Goal: Task Accomplishment & Management: Complete application form

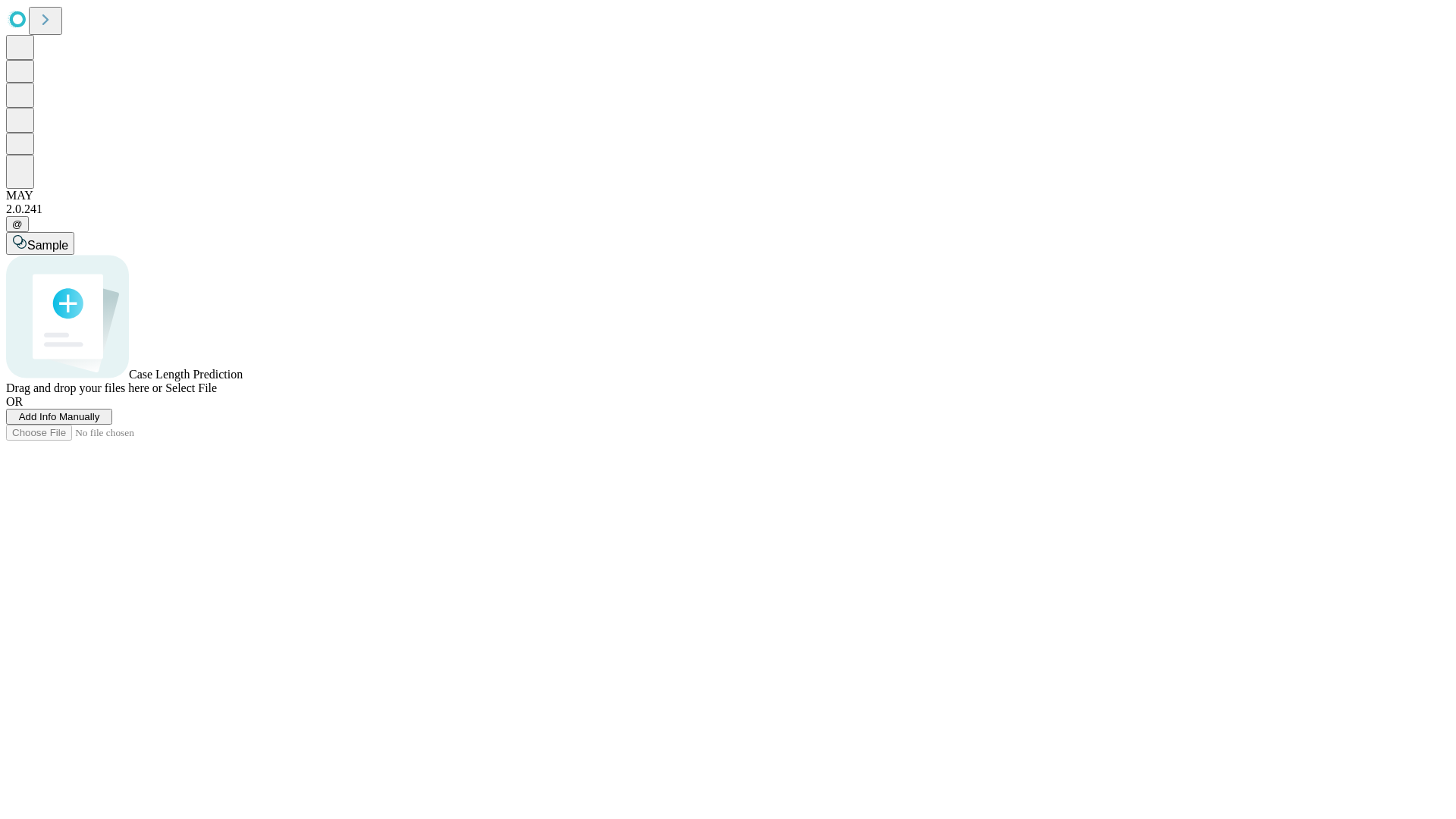
click at [100, 423] on span "Add Info Manually" at bounding box center [59, 416] width 81 height 12
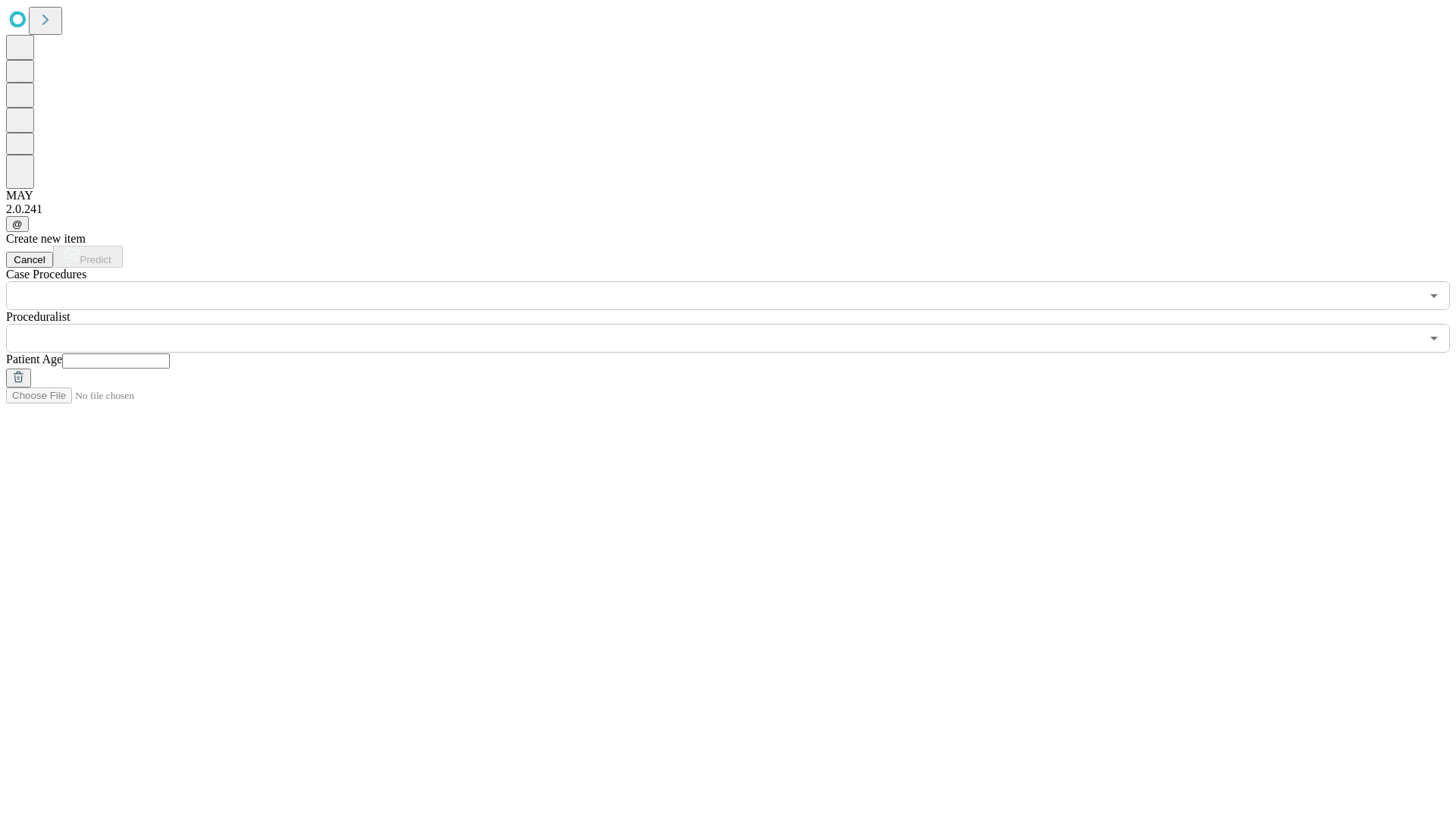
click at [170, 353] on input "text" at bounding box center [116, 360] width 108 height 15
type input "**"
click at [739, 323] on input "text" at bounding box center [714, 338] width 1415 height 29
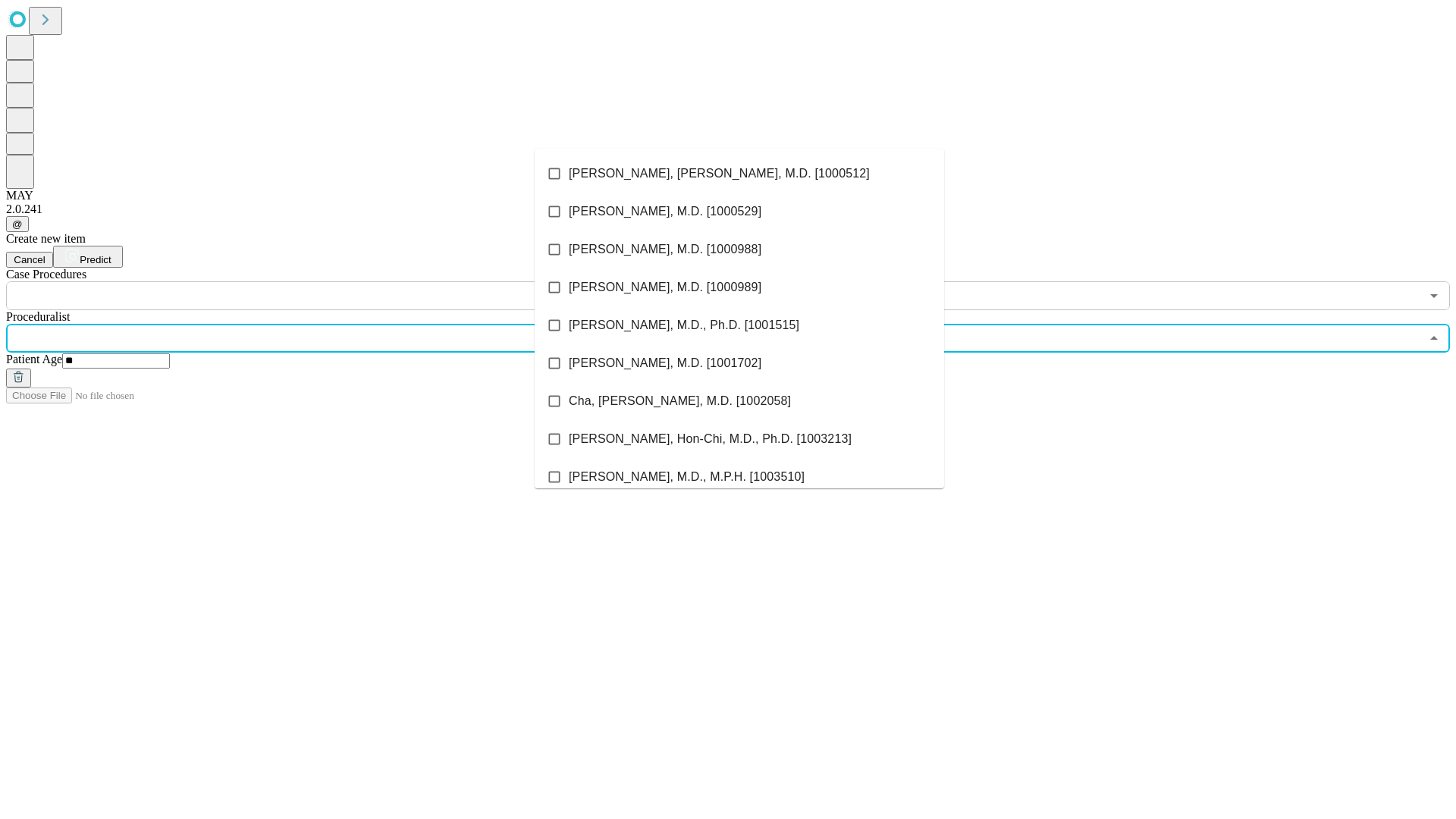
click at [740, 174] on li "[PERSON_NAME], [PERSON_NAME], M.D. [1000512]" at bounding box center [739, 174] width 410 height 38
click at [319, 281] on input "text" at bounding box center [714, 296] width 1415 height 29
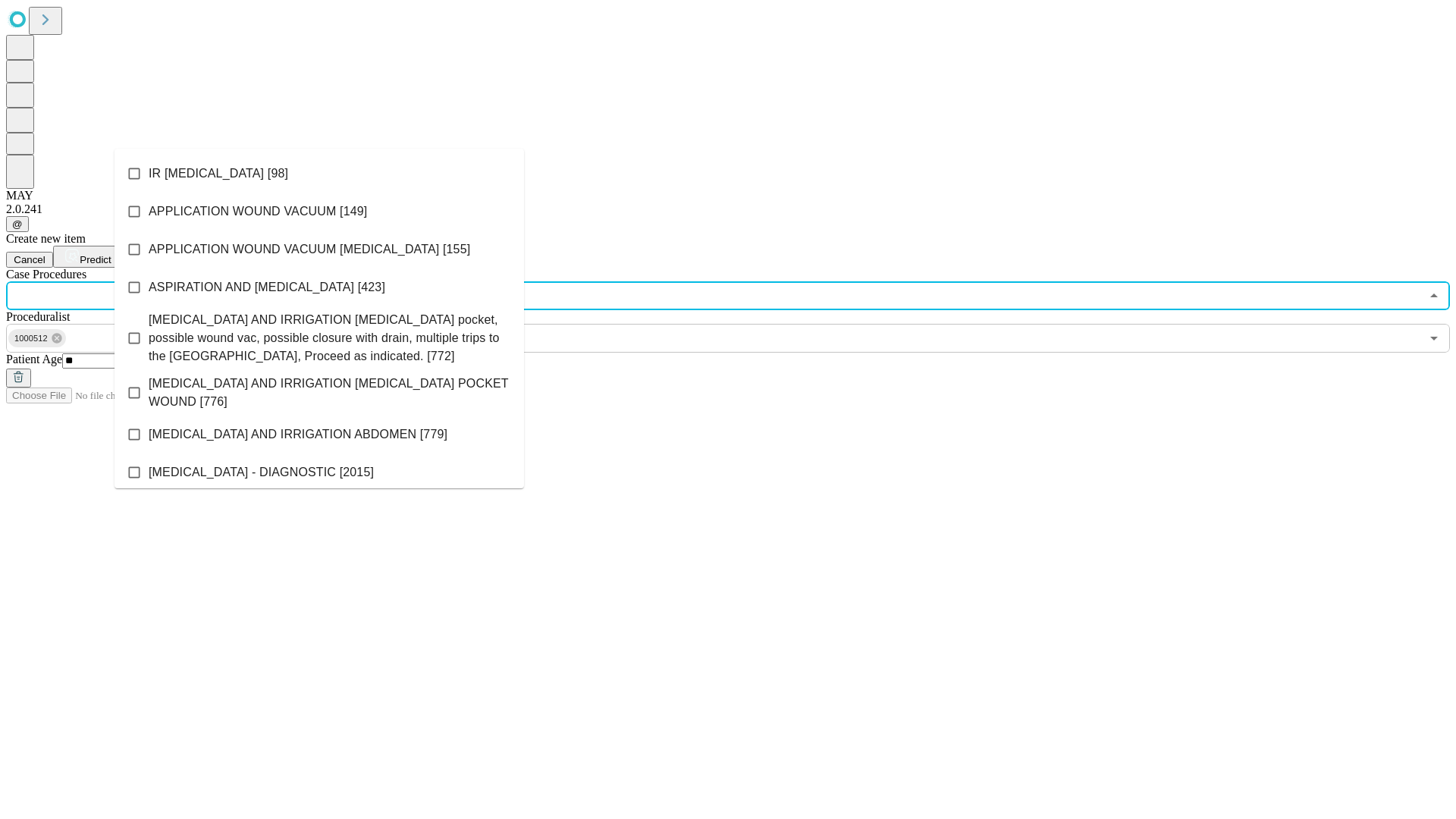
click at [319, 174] on li "IR [MEDICAL_DATA] [98]" at bounding box center [319, 174] width 410 height 38
